Goal: Task Accomplishment & Management: Manage account settings

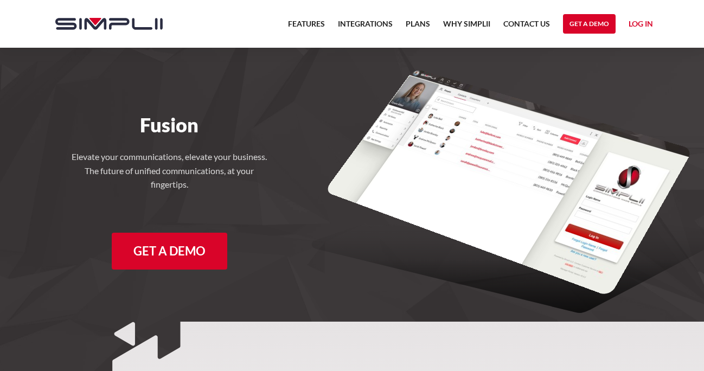
click at [640, 22] on link "Log in" at bounding box center [640, 25] width 24 height 16
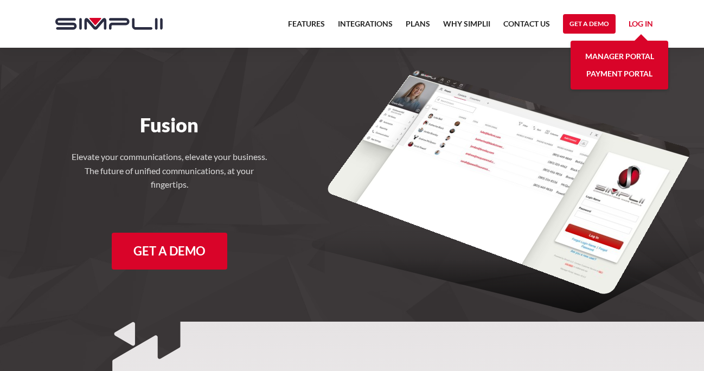
click at [609, 55] on link "Manager Portal" at bounding box center [619, 56] width 69 height 17
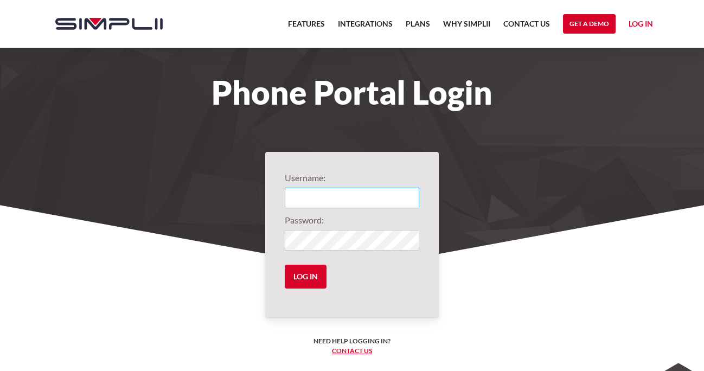
click at [354, 198] on input "Login" at bounding box center [352, 198] width 134 height 21
click at [359, 197] on input "Login" at bounding box center [352, 198] width 134 height 21
click at [352, 198] on input "Login" at bounding box center [352, 198] width 134 height 21
click at [355, 198] on input "Login" at bounding box center [352, 198] width 134 height 21
click at [356, 198] on input "Login" at bounding box center [352, 198] width 134 height 21
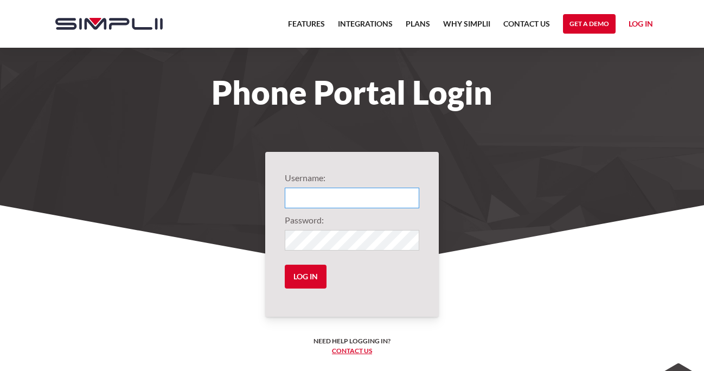
click at [354, 198] on input "Login" at bounding box center [352, 198] width 134 height 21
click at [642, 24] on link "Log in" at bounding box center [640, 25] width 24 height 16
